Goal: Check status: Verify the current state of an ongoing process or item

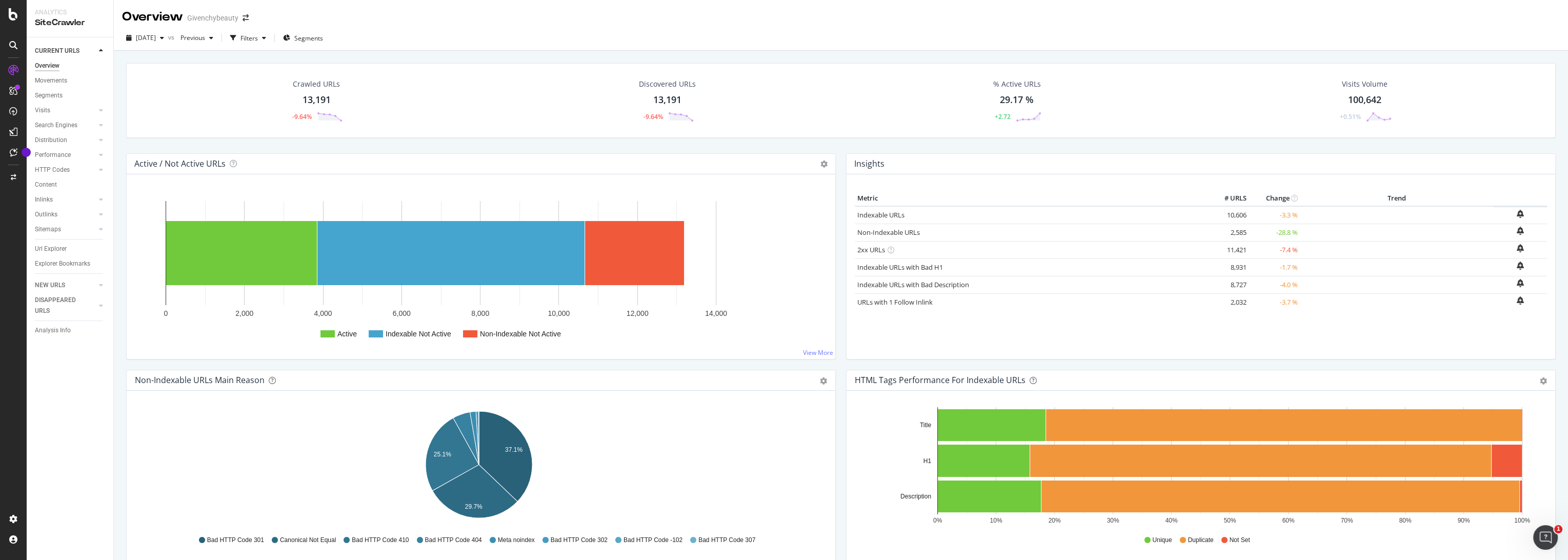
click at [895, 126] on div "% Active URLs 29.17 % +2.72" at bounding box center [1017, 101] width 345 height 53
